Goal: Transaction & Acquisition: Purchase product/service

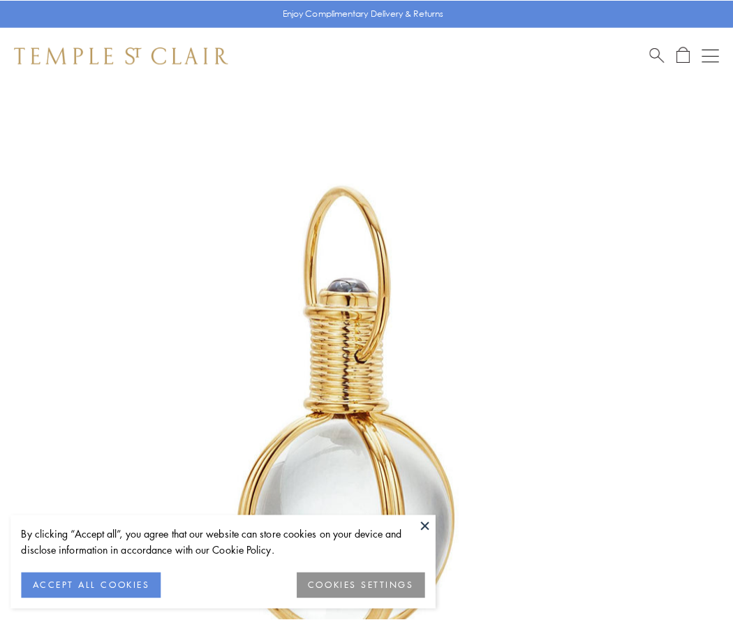
scroll to position [364, 0]
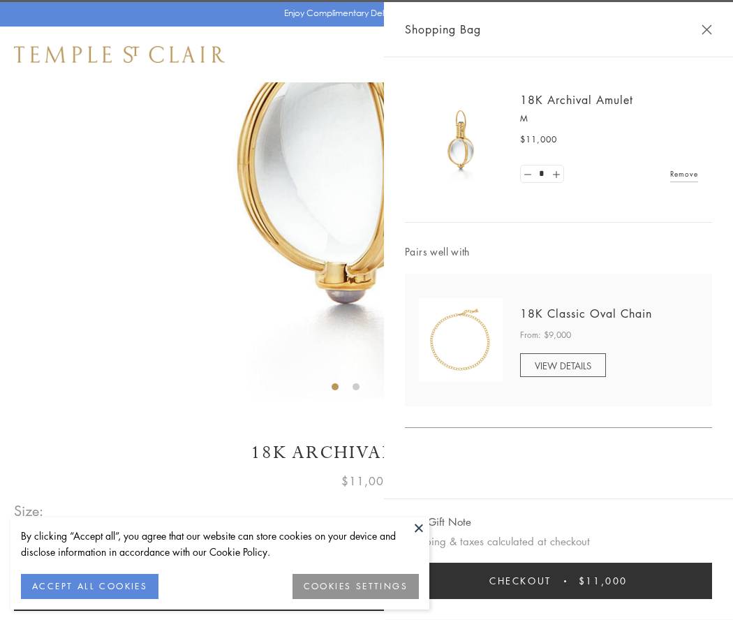
click at [558, 581] on button "Checkout $11,000" at bounding box center [558, 580] width 307 height 36
